Goal: Navigation & Orientation: Find specific page/section

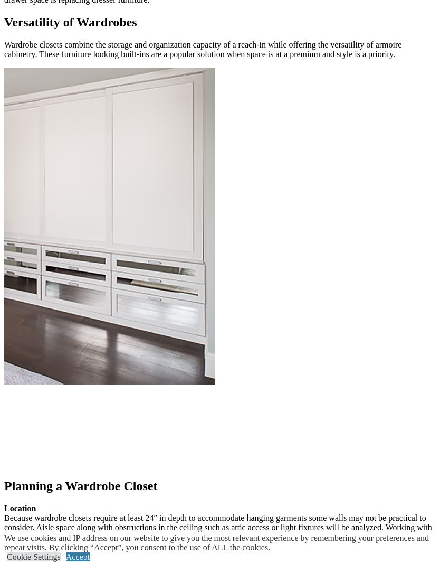
scroll to position [1022, 0]
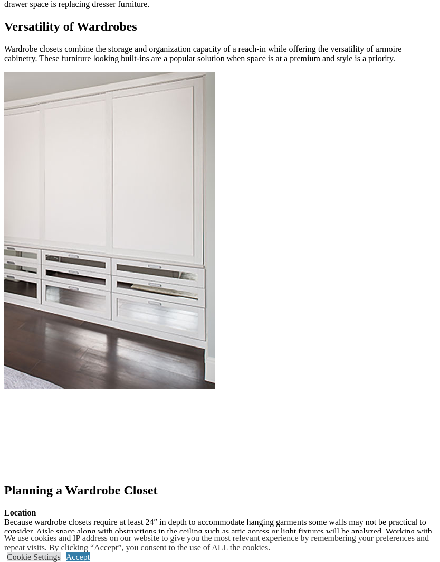
click at [0, 0] on div at bounding box center [0, 0] width 0 height 0
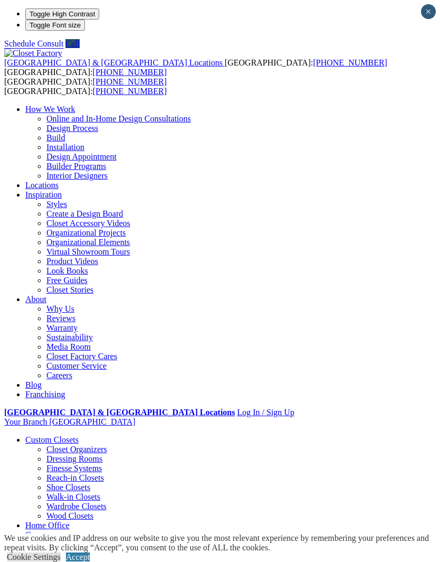
click at [0, 0] on div at bounding box center [0, 0] width 0 height 0
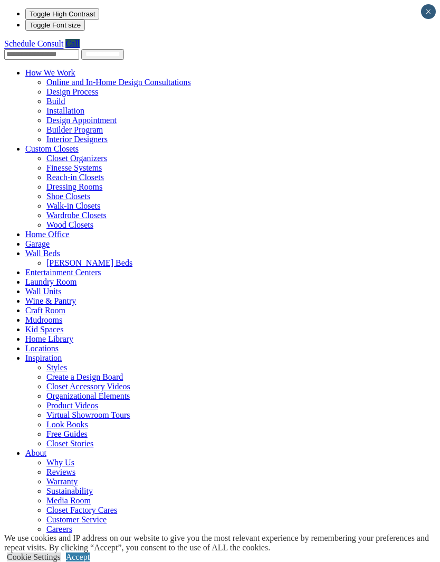
click at [25, 287] on link "Wall Units" at bounding box center [43, 291] width 36 height 9
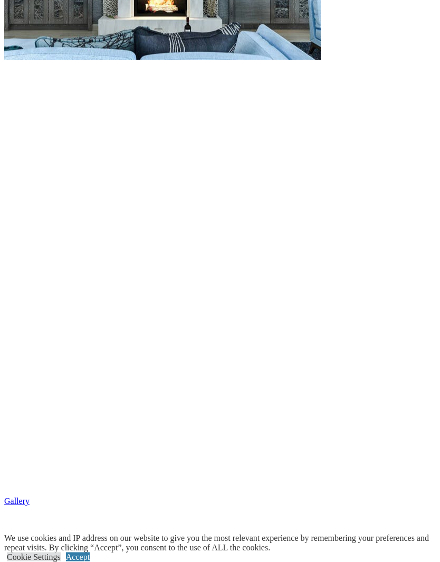
scroll to position [1217, 0]
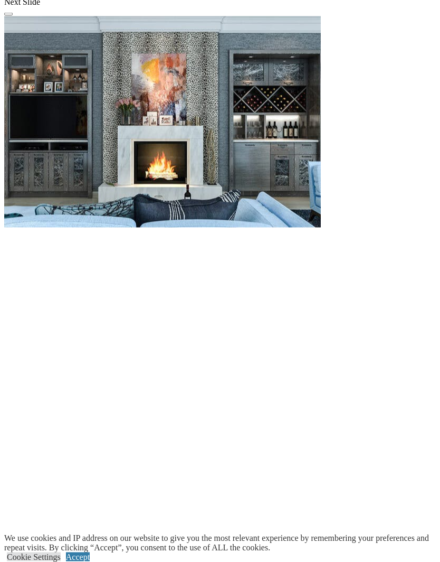
scroll to position [1037, 0]
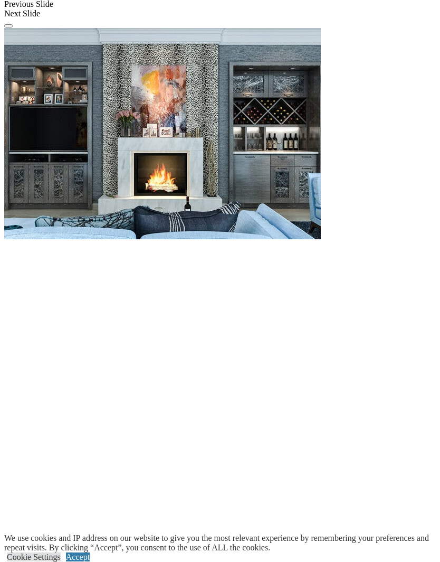
click at [0, 0] on div at bounding box center [0, 0] width 0 height 0
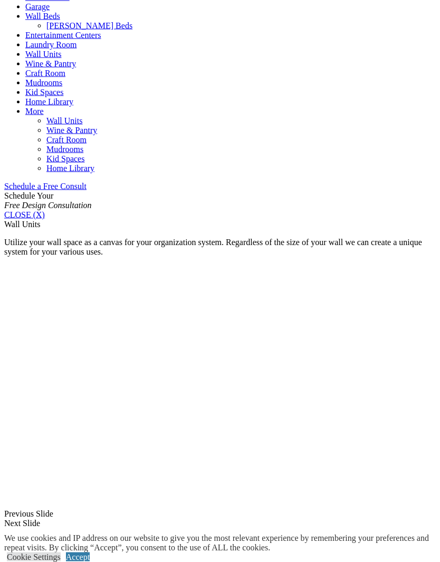
scroll to position [1050, 0]
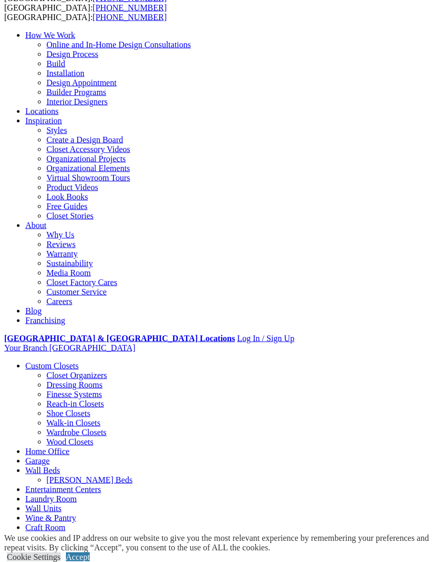
scroll to position [0, 0]
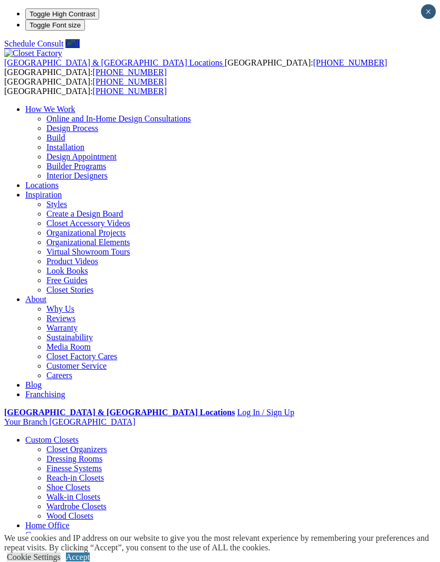
click at [0, 0] on span at bounding box center [0, 0] width 0 height 0
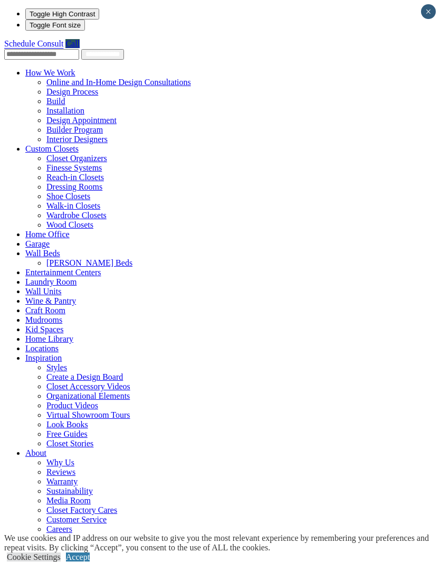
click at [105, 553] on link "Organizational Projects" at bounding box center [64, 557] width 79 height 9
click at [56, 553] on link "Organizational Projects" at bounding box center [64, 557] width 79 height 9
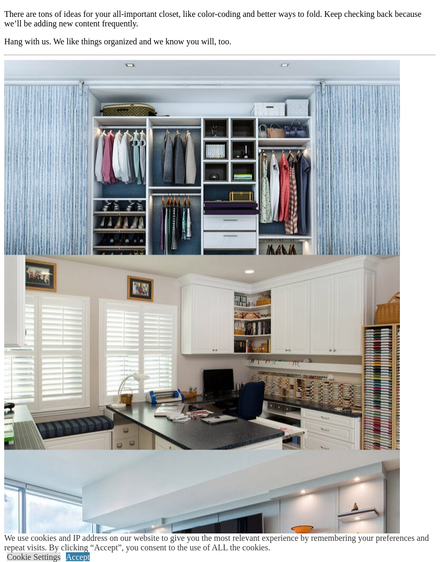
scroll to position [961, 0]
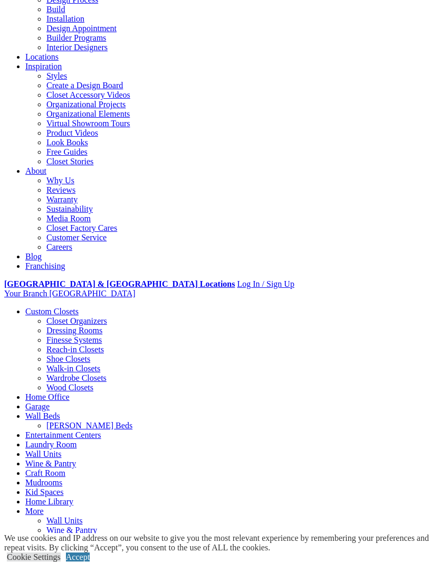
scroll to position [128, 0]
